Goal: Transaction & Acquisition: Purchase product/service

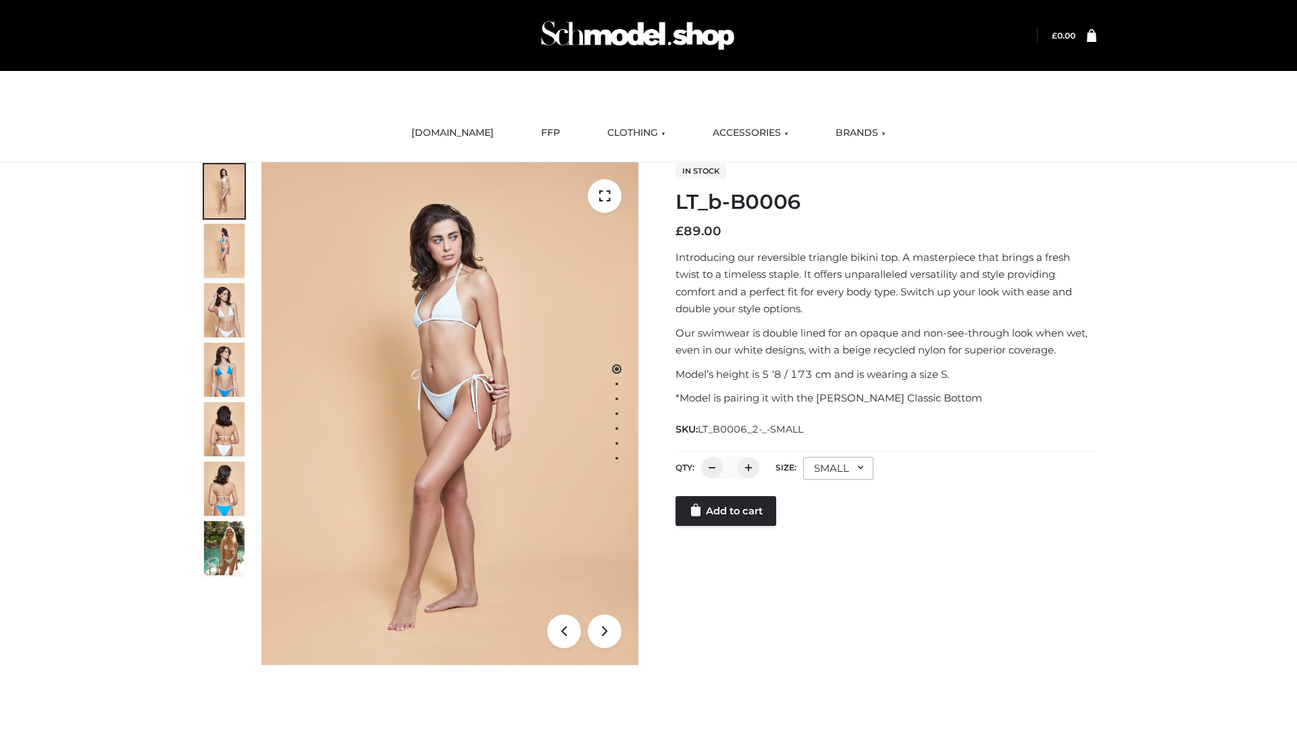
click at [727, 526] on link "Add to cart" at bounding box center [726, 511] width 101 height 30
